Goal: Transaction & Acquisition: Purchase product/service

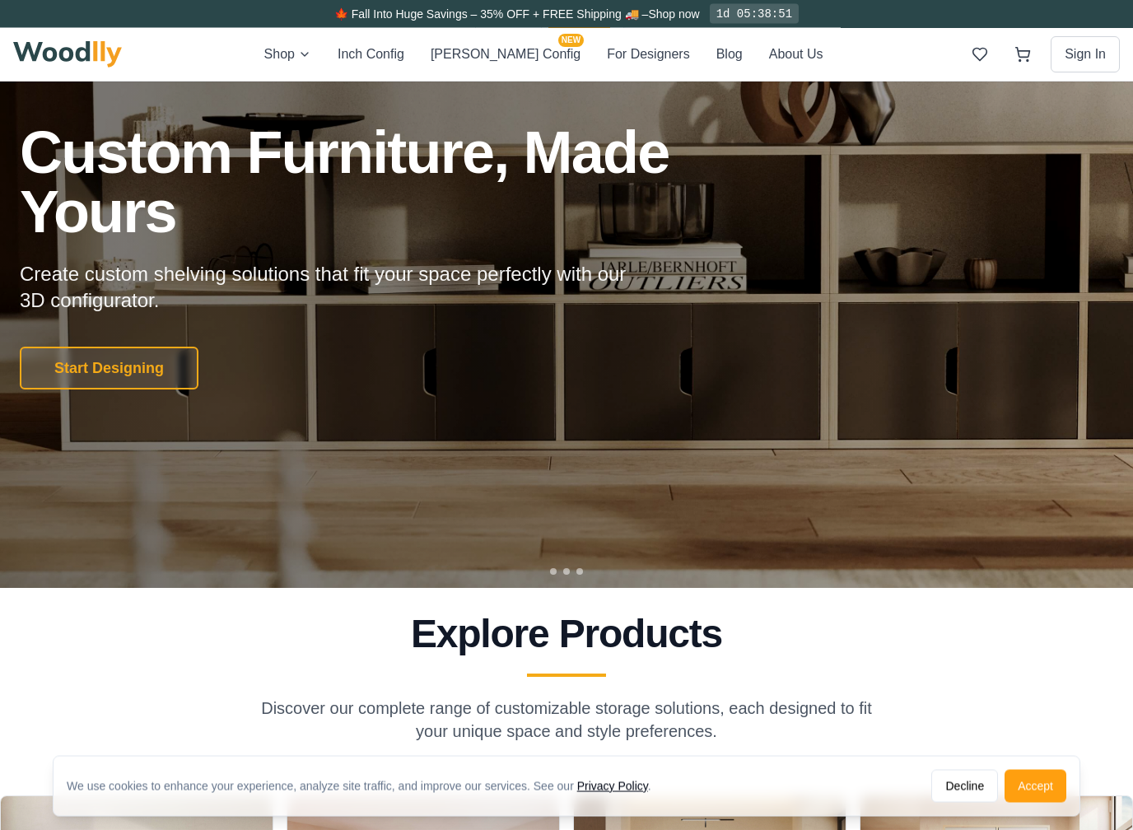
scroll to position [157, 0]
click at [176, 359] on button "Start Designing" at bounding box center [109, 368] width 179 height 43
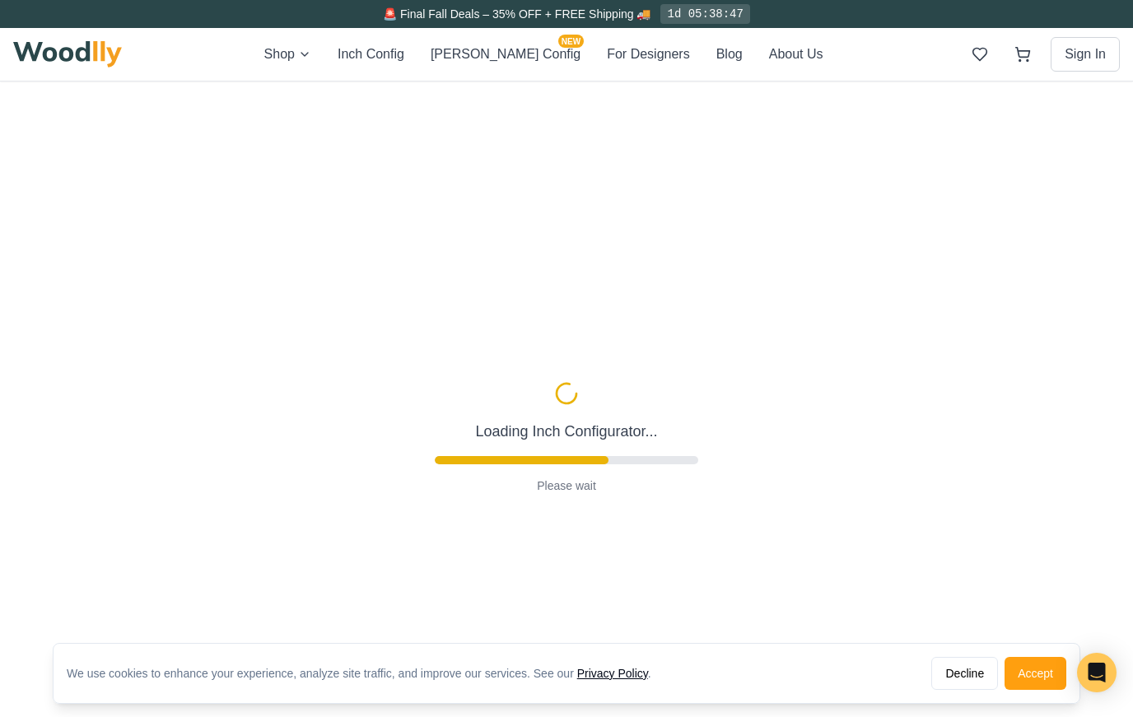
type input "56"
type input "2"
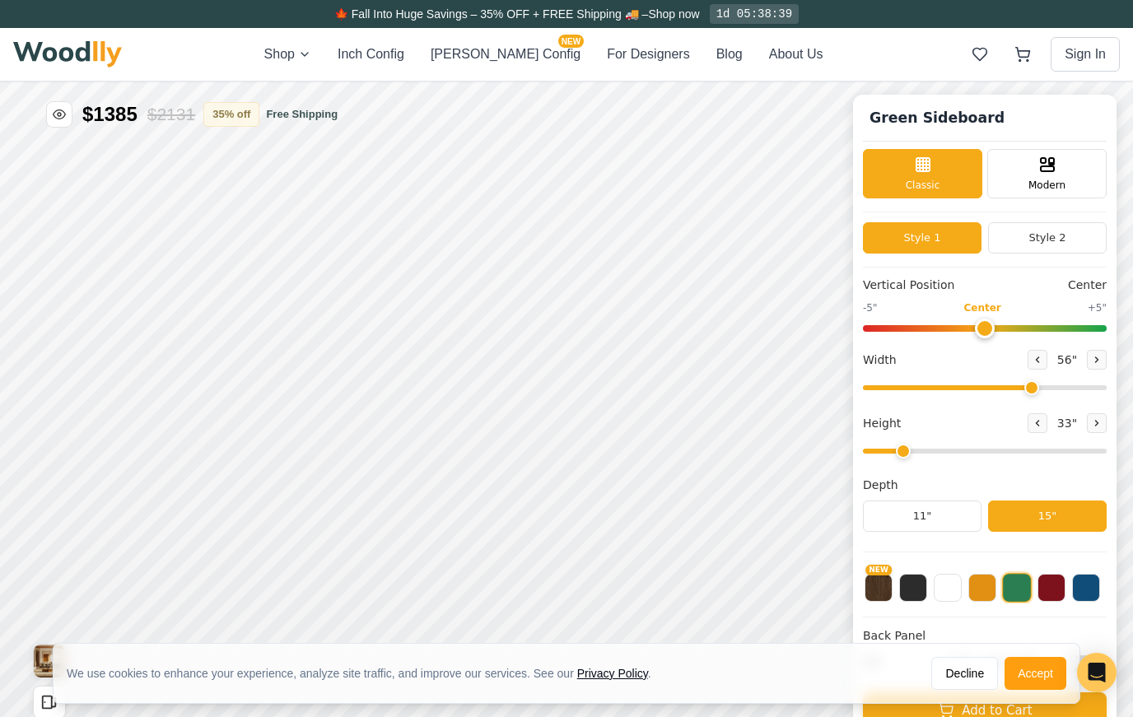
click at [1058, 178] on span "Modern" at bounding box center [1046, 185] width 37 height 15
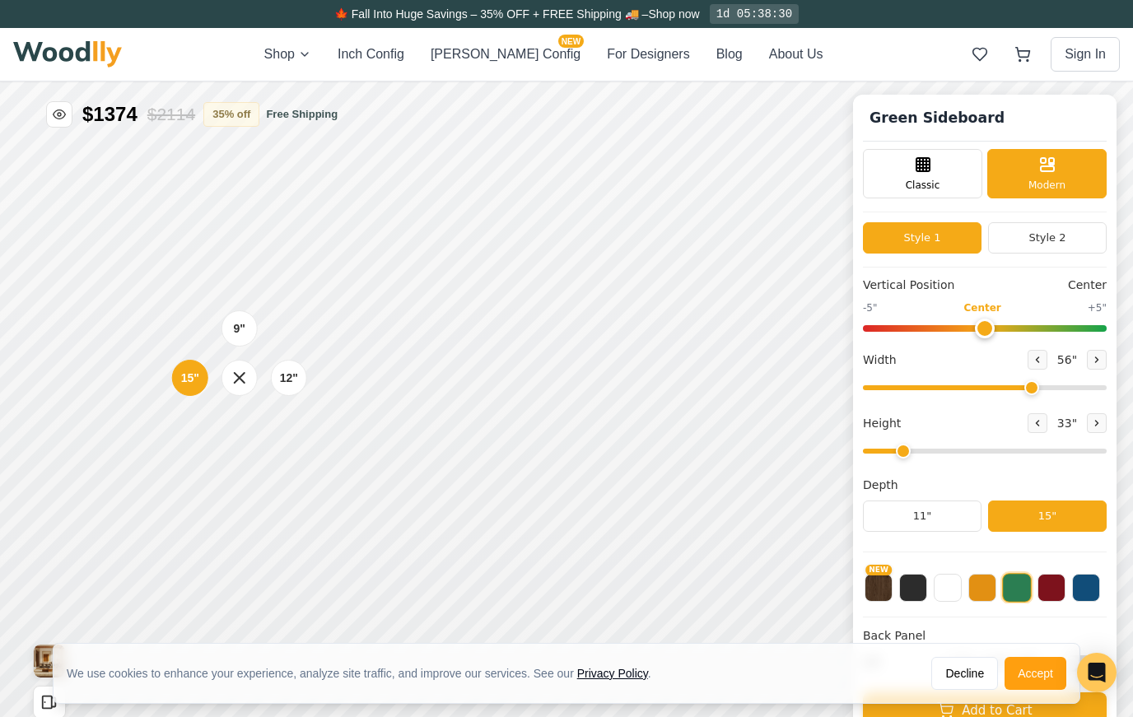
click at [1054, 241] on button "Style 2" at bounding box center [1047, 237] width 119 height 31
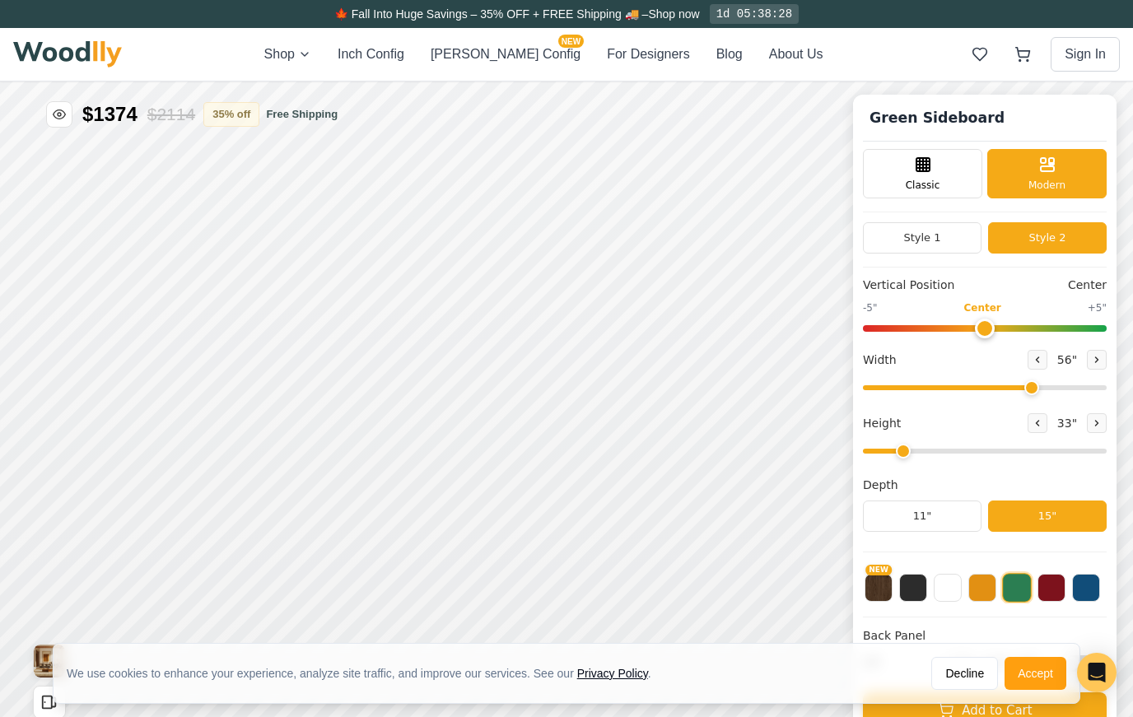
click at [941, 153] on div "Classic" at bounding box center [922, 173] width 119 height 49
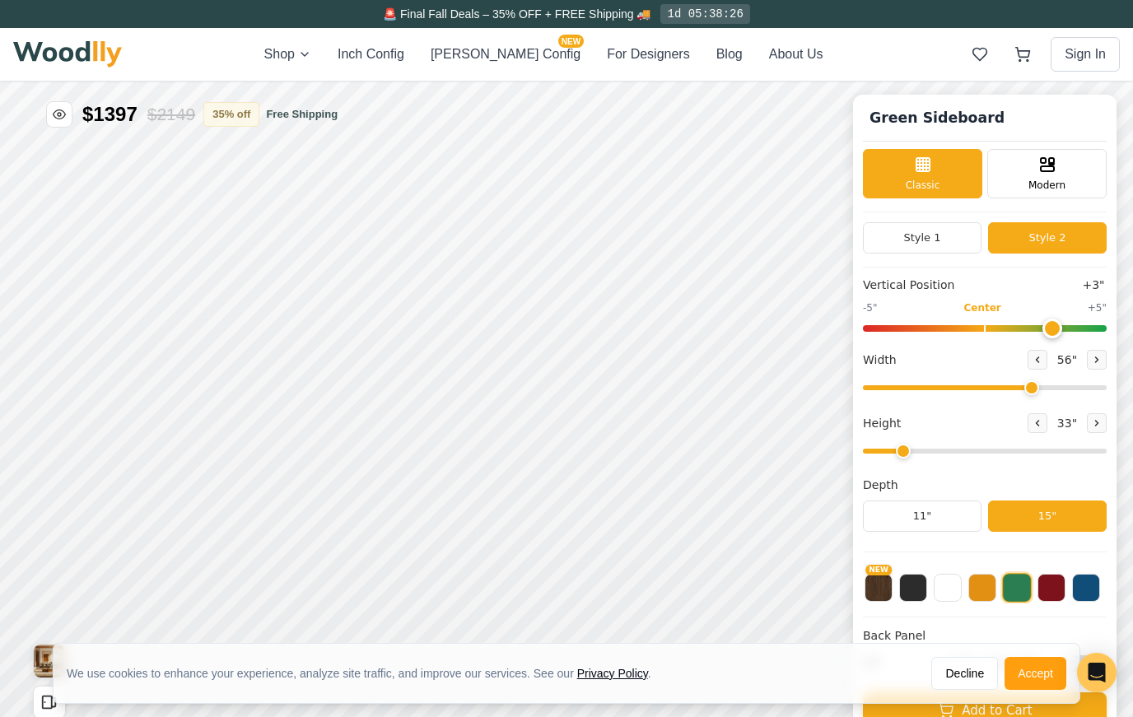
type input "3"
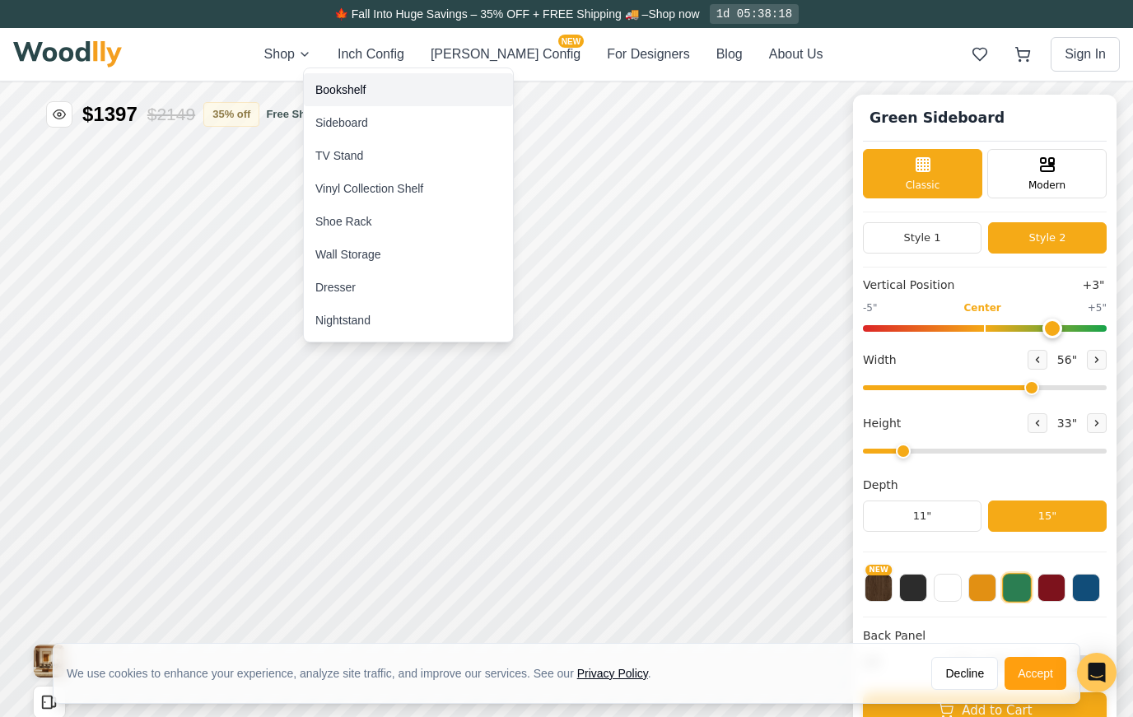
click at [350, 91] on div "Bookshelf" at bounding box center [340, 89] width 50 height 16
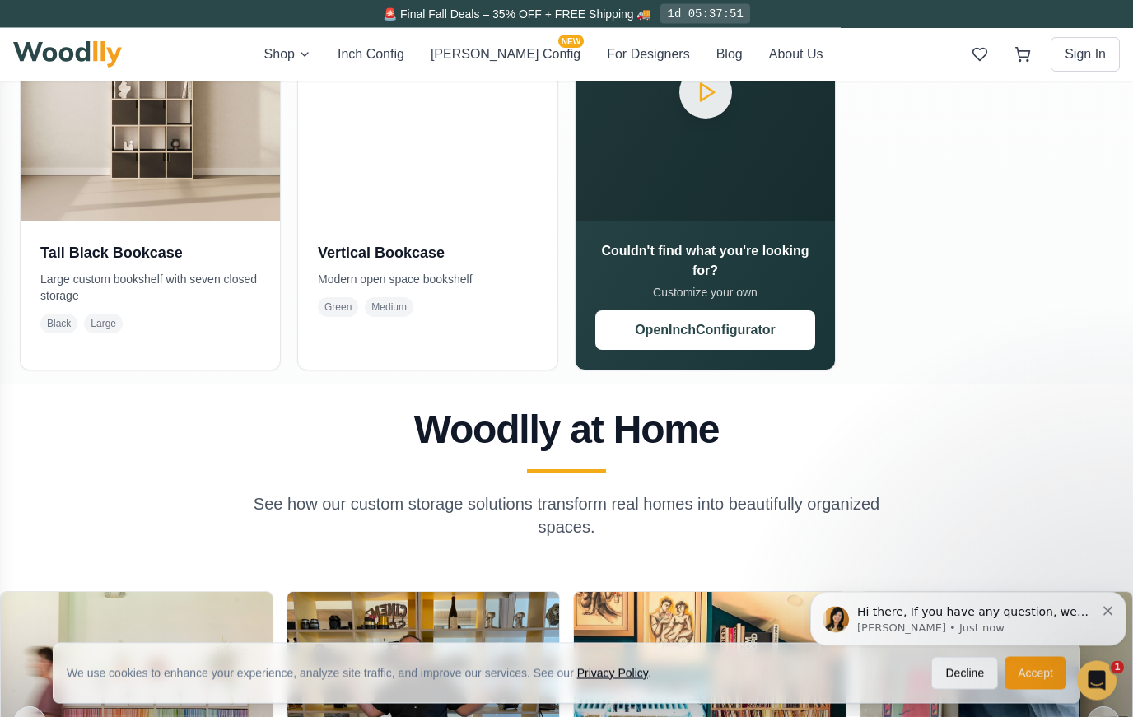
scroll to position [1283, 0]
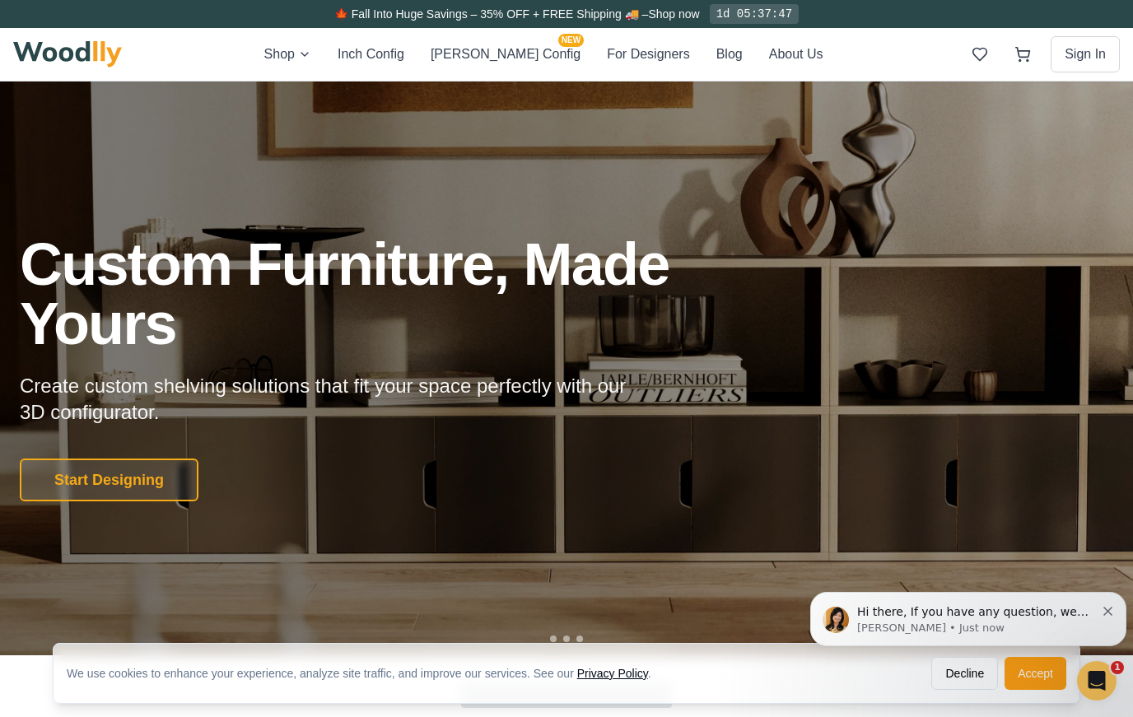
scroll to position [39, 0]
